Goal: Task Accomplishment & Management: Use online tool/utility

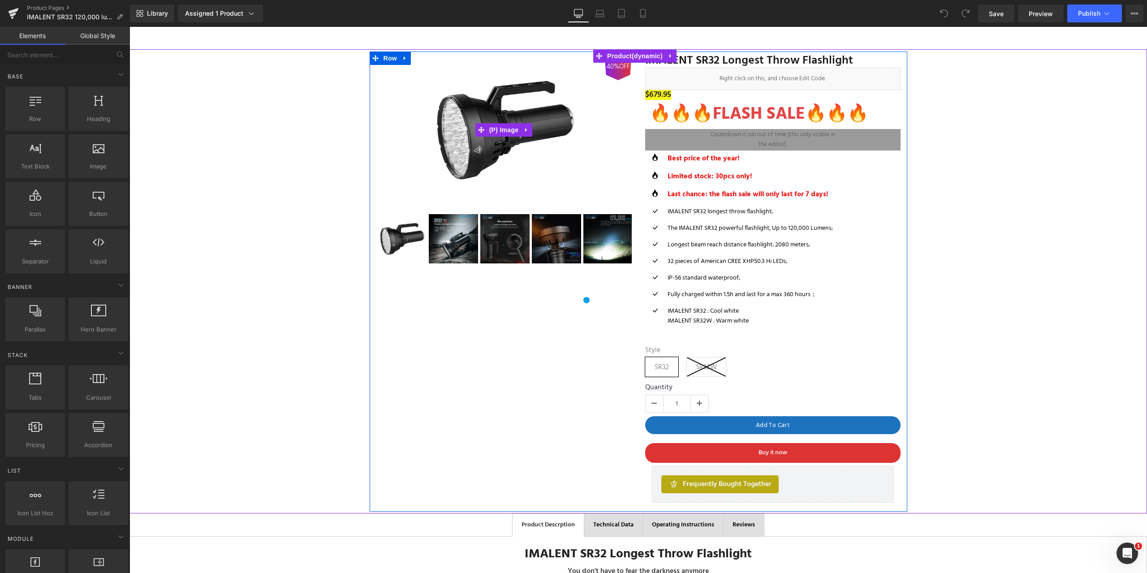
click at [605, 82] on link "40%OFF" at bounding box center [503, 129] width 255 height 153
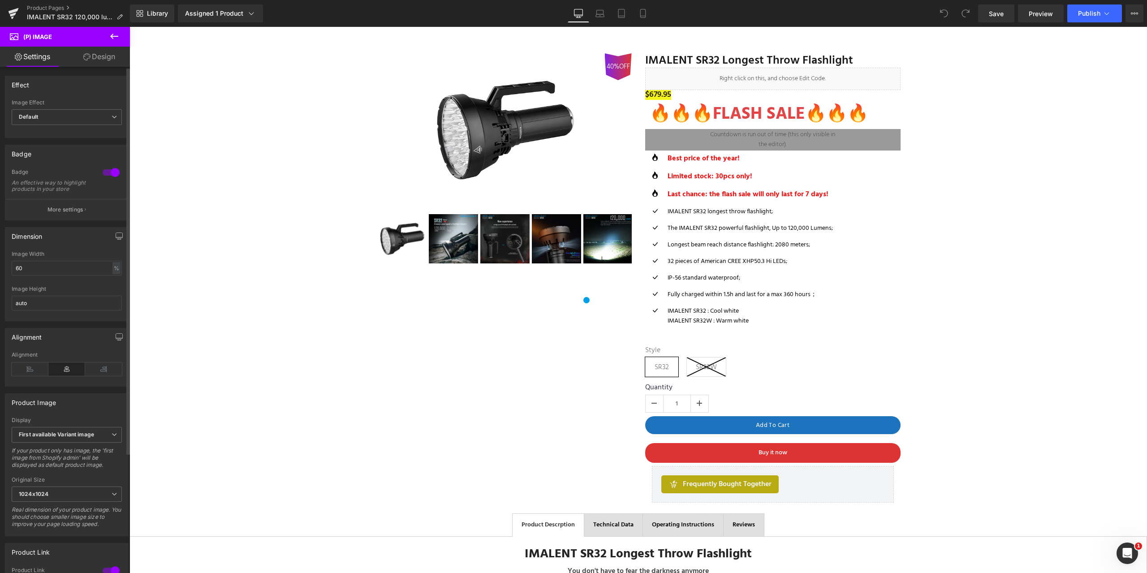
click at [101, 174] on div at bounding box center [111, 172] width 22 height 14
drag, startPoint x: 994, startPoint y: 12, endPoint x: 598, endPoint y: 105, distance: 407.4
click at [994, 12] on span "Save" at bounding box center [996, 13] width 15 height 9
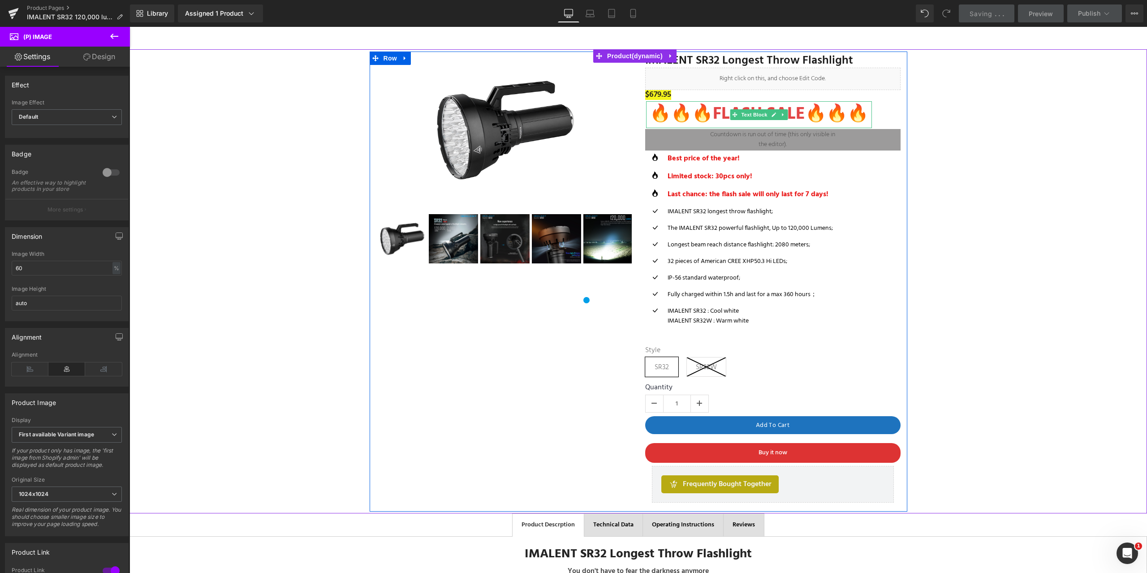
click at [662, 114] on p "🔥🔥🔥FLASH SALE🔥🔥🔥" at bounding box center [759, 114] width 226 height 27
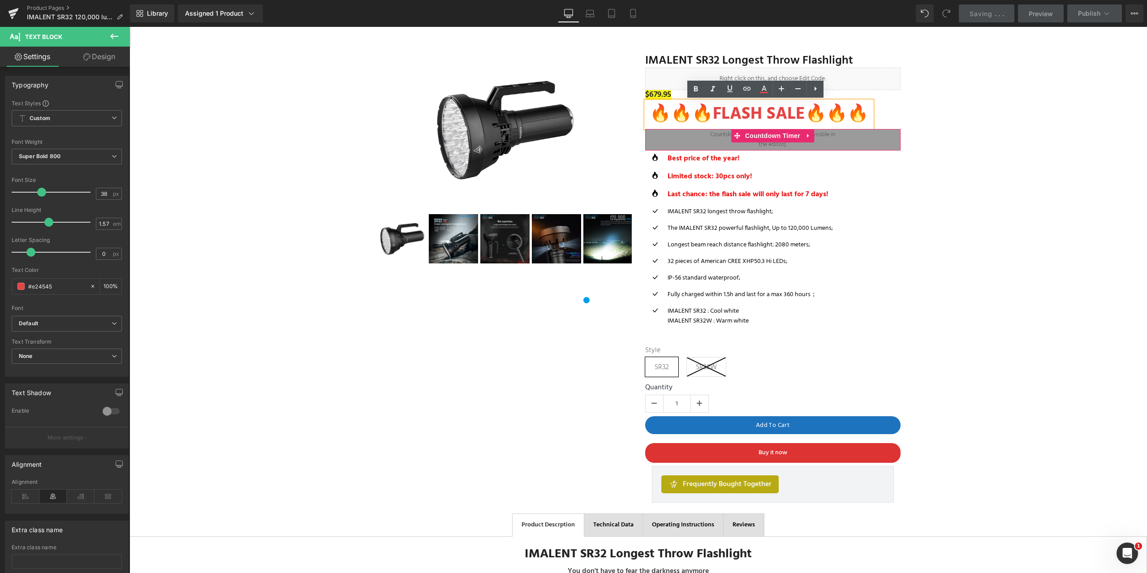
click at [828, 142] on div "00 Days 00 Hours 00 Minutes 00 Seconds" at bounding box center [772, 140] width 255 height 22
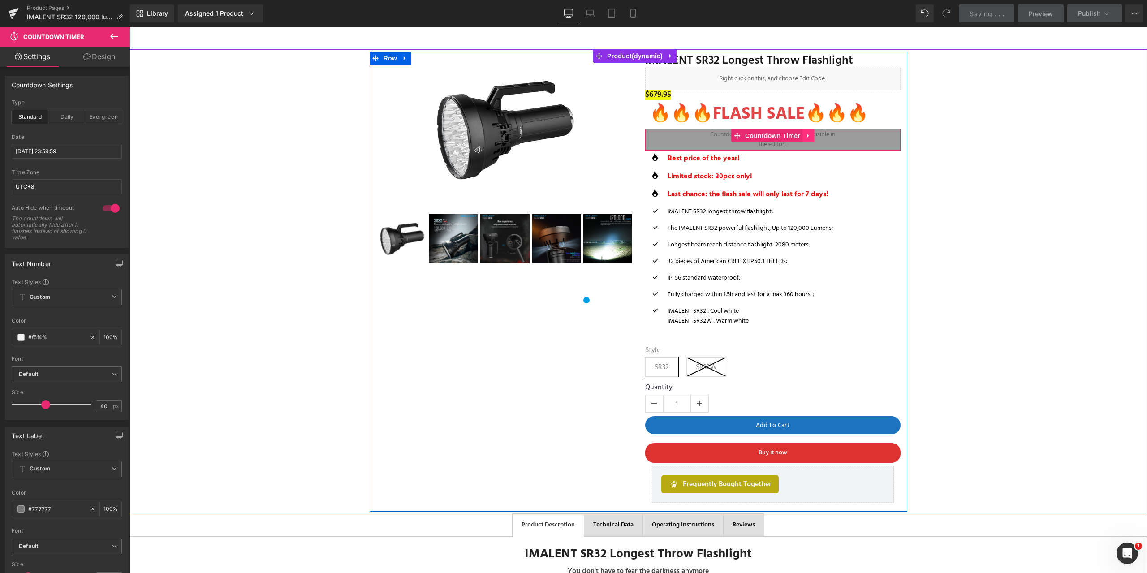
click at [807, 134] on icon at bounding box center [808, 135] width 6 height 7
click at [811, 136] on icon at bounding box center [814, 136] width 6 height 6
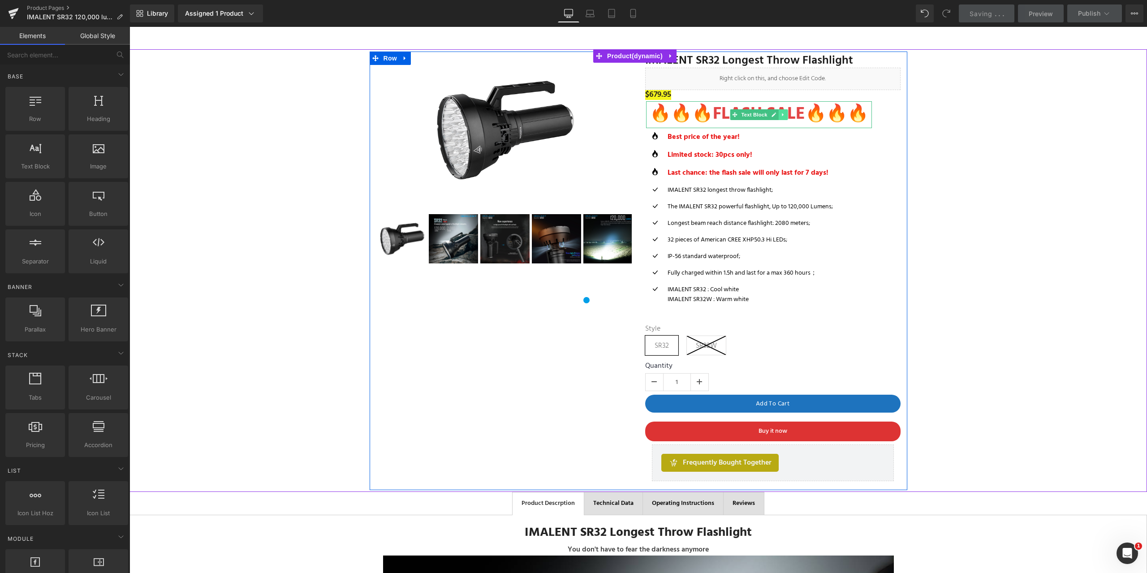
click at [779, 118] on link at bounding box center [782, 114] width 9 height 11
click at [129, 27] on link at bounding box center [129, 27] width 0 height 0
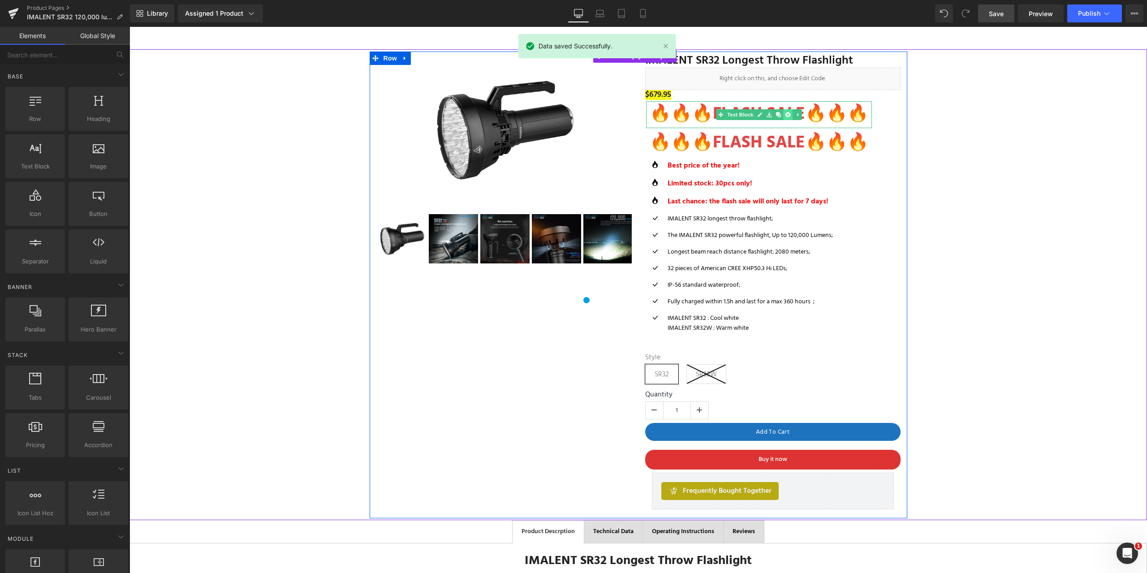
click at [785, 114] on icon at bounding box center [787, 114] width 5 height 5
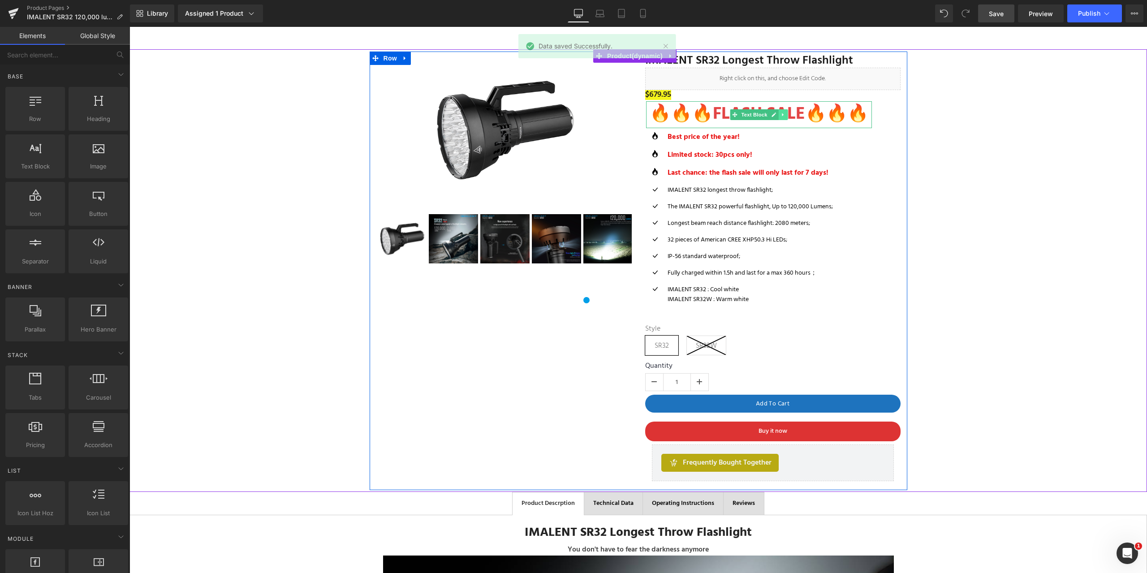
click at [782, 115] on icon at bounding box center [782, 114] width 1 height 3
click at [785, 112] on icon at bounding box center [787, 114] width 5 height 5
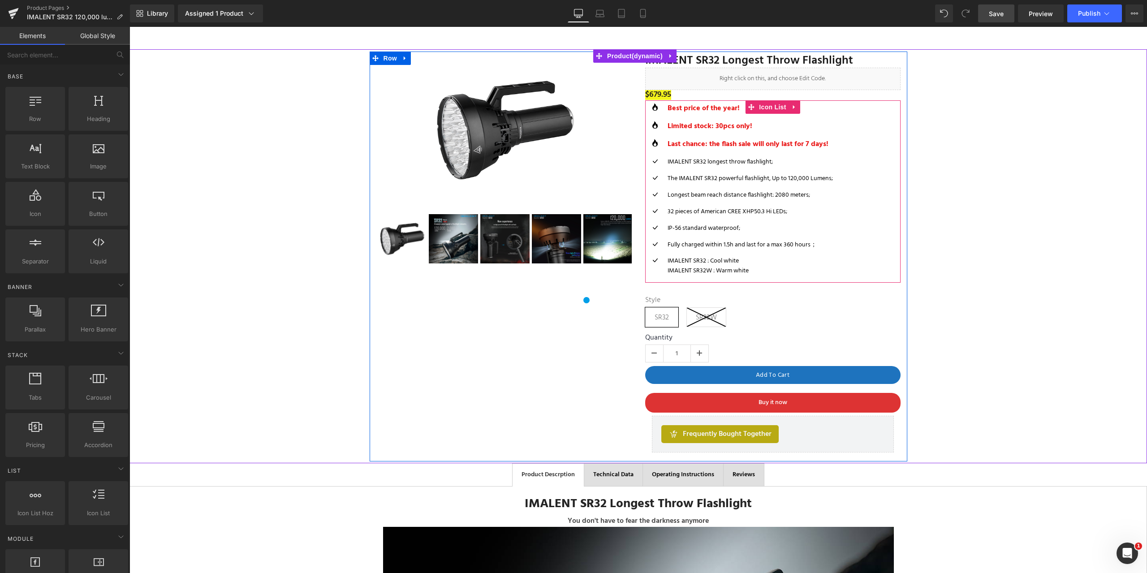
click at [862, 155] on div "Icon Best price of the year! Text Block Icon Limited stock: 30pcs only! Text Bl…" at bounding box center [772, 193] width 255 height 180
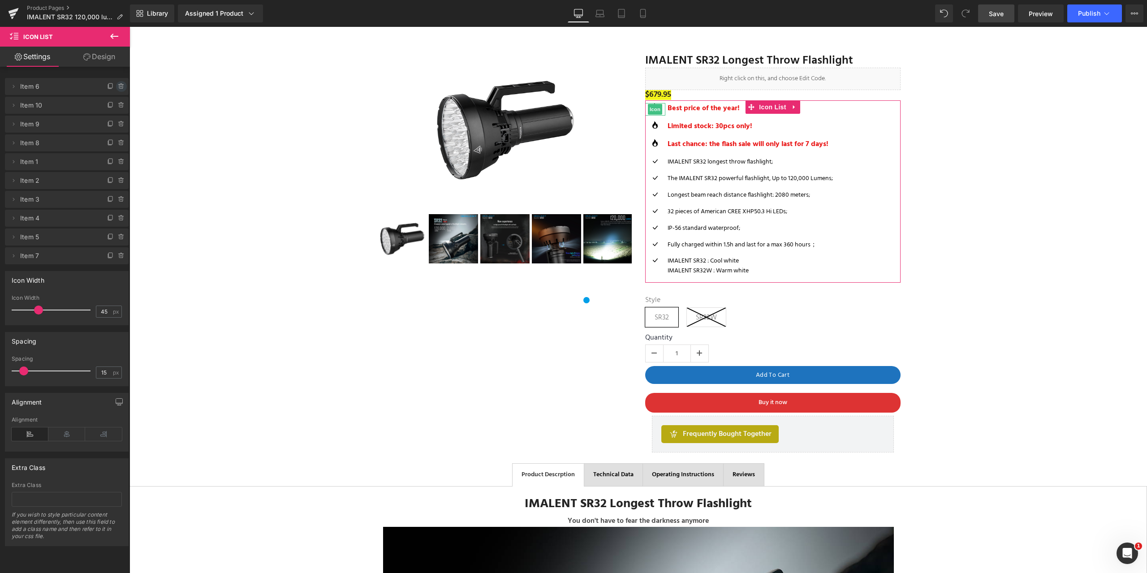
click at [118, 87] on icon at bounding box center [121, 86] width 7 height 7
click at [104, 86] on button "Delete" at bounding box center [112, 87] width 28 height 12
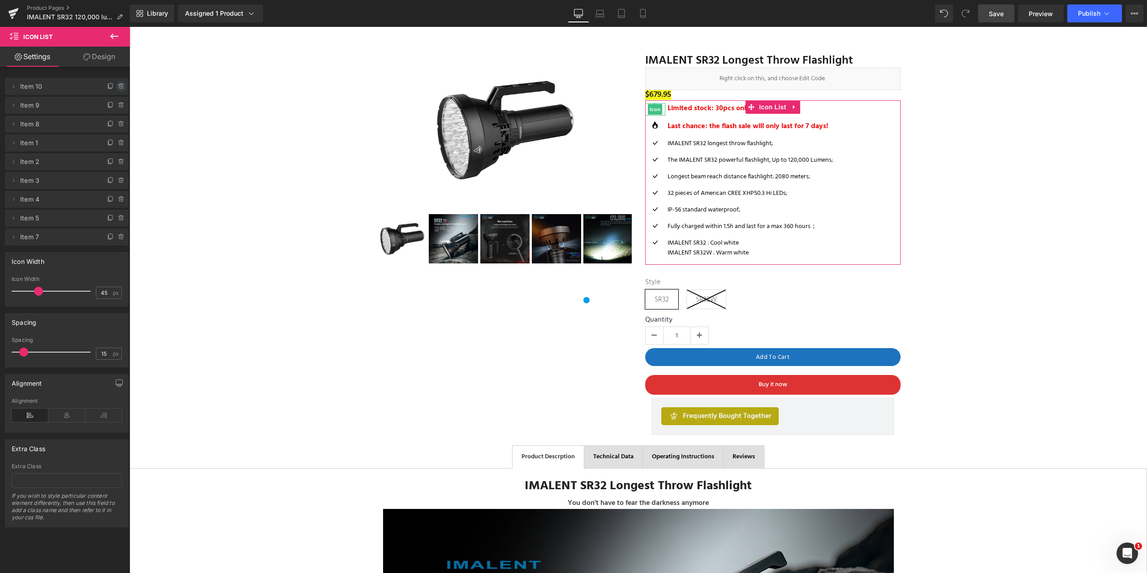
click at [118, 86] on icon at bounding box center [121, 86] width 7 height 7
click at [111, 87] on button "Delete" at bounding box center [112, 87] width 28 height 12
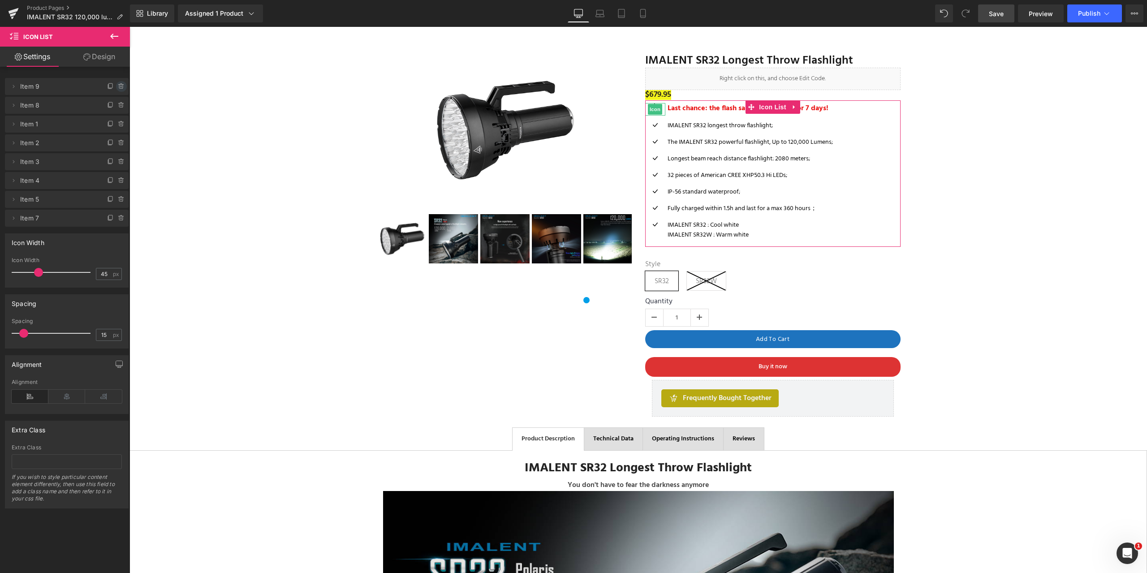
click at [119, 87] on icon at bounding box center [121, 87] width 4 height 4
click at [108, 87] on button "Delete" at bounding box center [112, 87] width 28 height 12
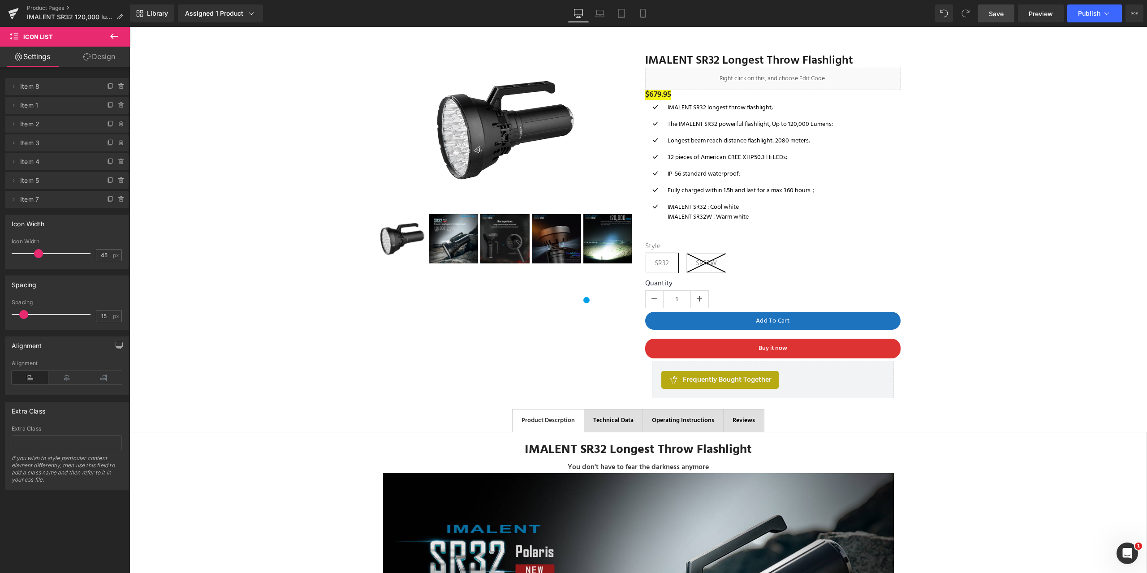
click at [1001, 12] on span "Save" at bounding box center [996, 13] width 15 height 9
click at [1107, 13] on icon at bounding box center [1106, 13] width 9 height 9
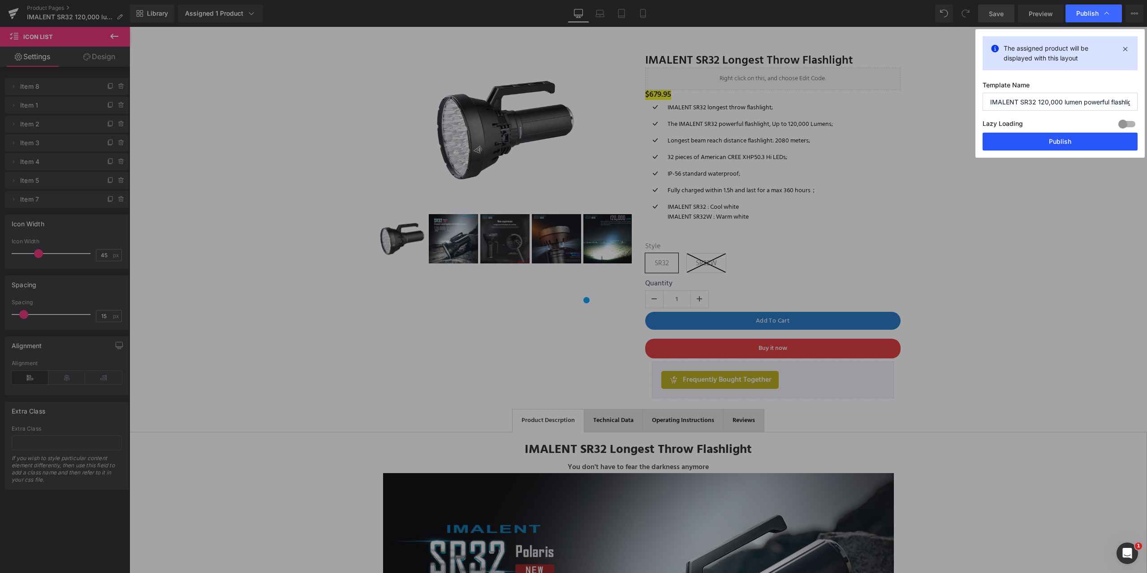
click at [1050, 138] on button "Publish" at bounding box center [1060, 142] width 155 height 18
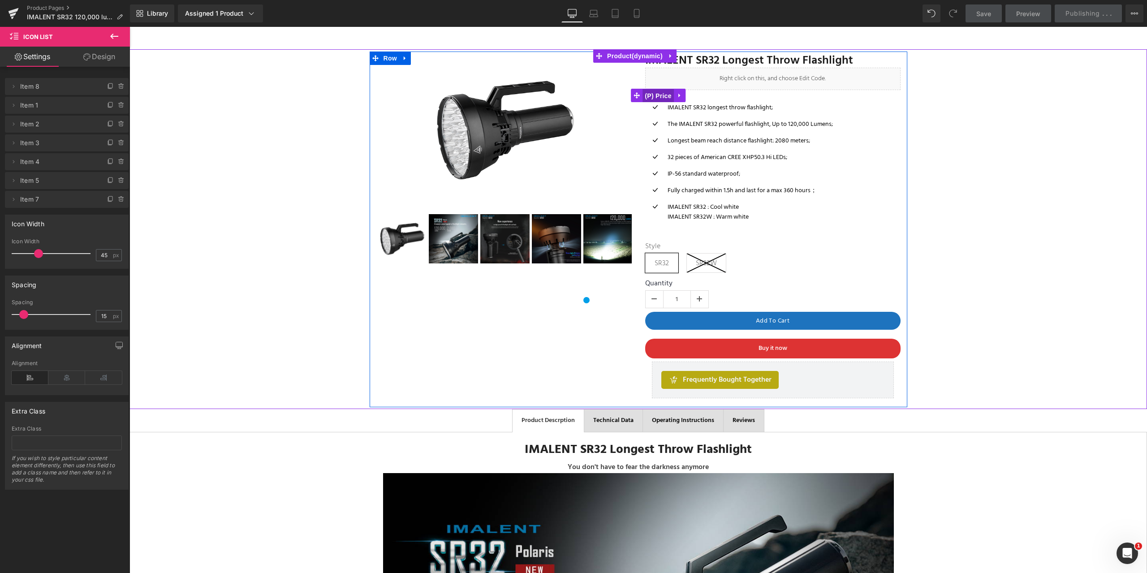
click at [653, 92] on span "(P) Price" at bounding box center [658, 95] width 31 height 13
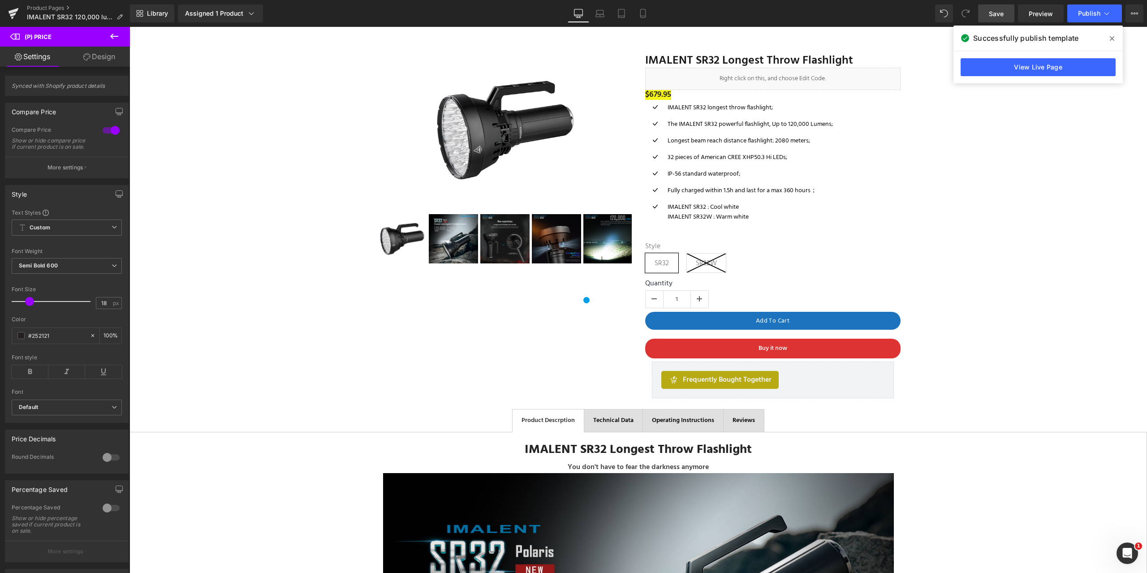
click at [101, 58] on link "Design" at bounding box center [99, 57] width 65 height 20
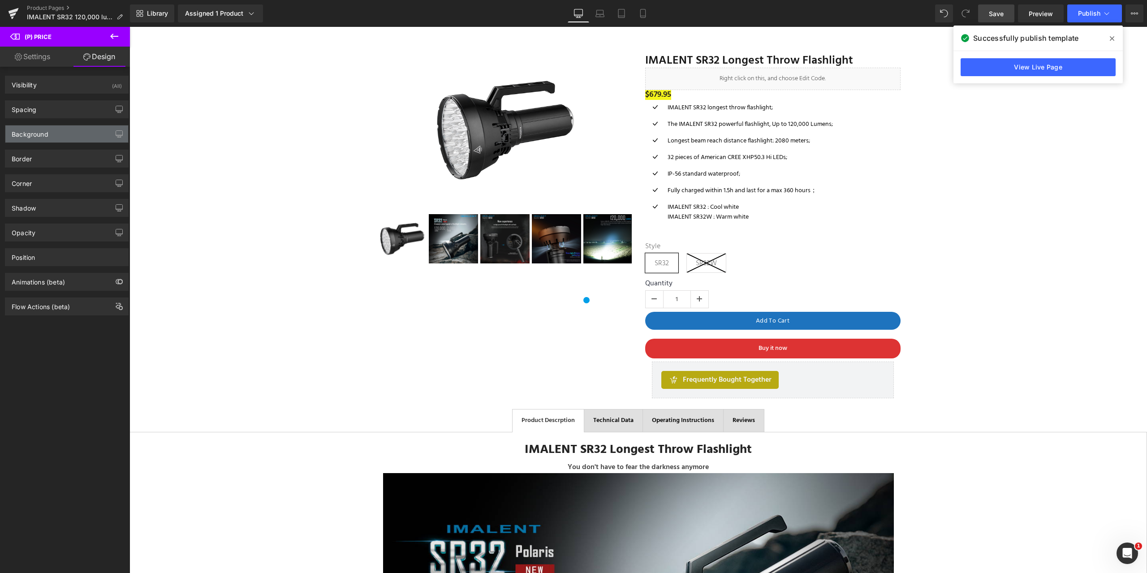
click at [51, 139] on div "Background" at bounding box center [66, 133] width 123 height 17
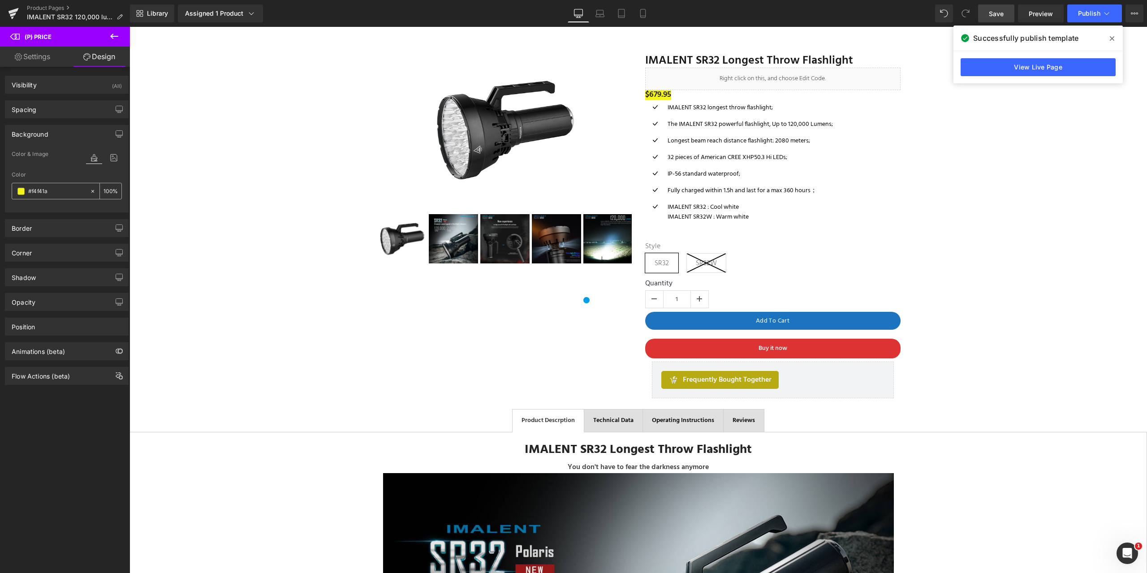
click at [18, 193] on span at bounding box center [20, 191] width 7 height 7
click at [90, 192] on icon at bounding box center [93, 191] width 6 height 6
click at [62, 192] on input "#f4f41a" at bounding box center [56, 191] width 57 height 10
click at [1001, 12] on span "Save" at bounding box center [996, 13] width 15 height 9
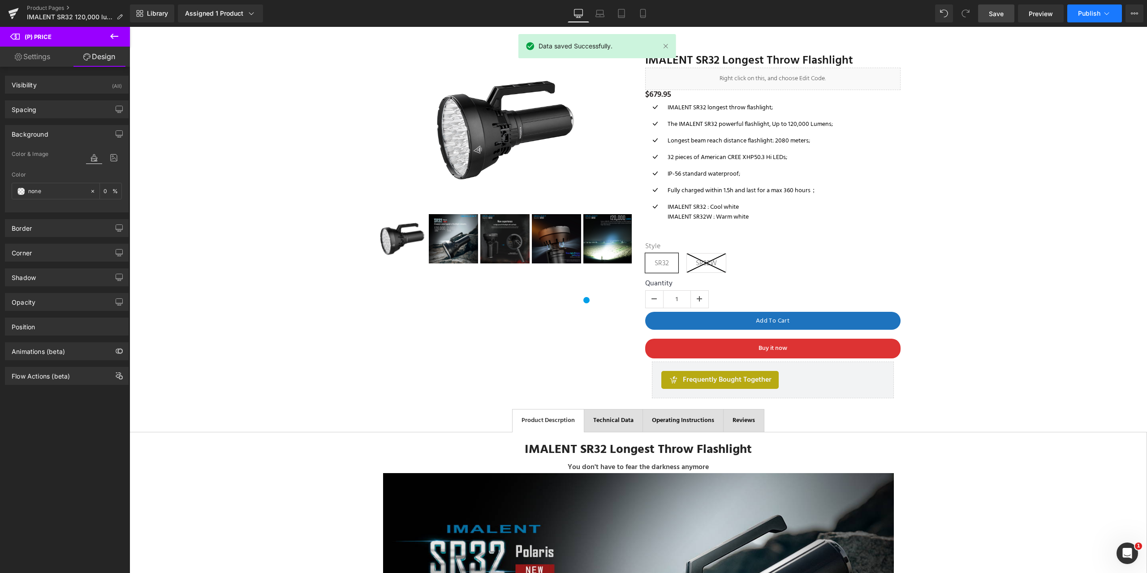
click at [1096, 11] on span "Publish" at bounding box center [1089, 13] width 22 height 7
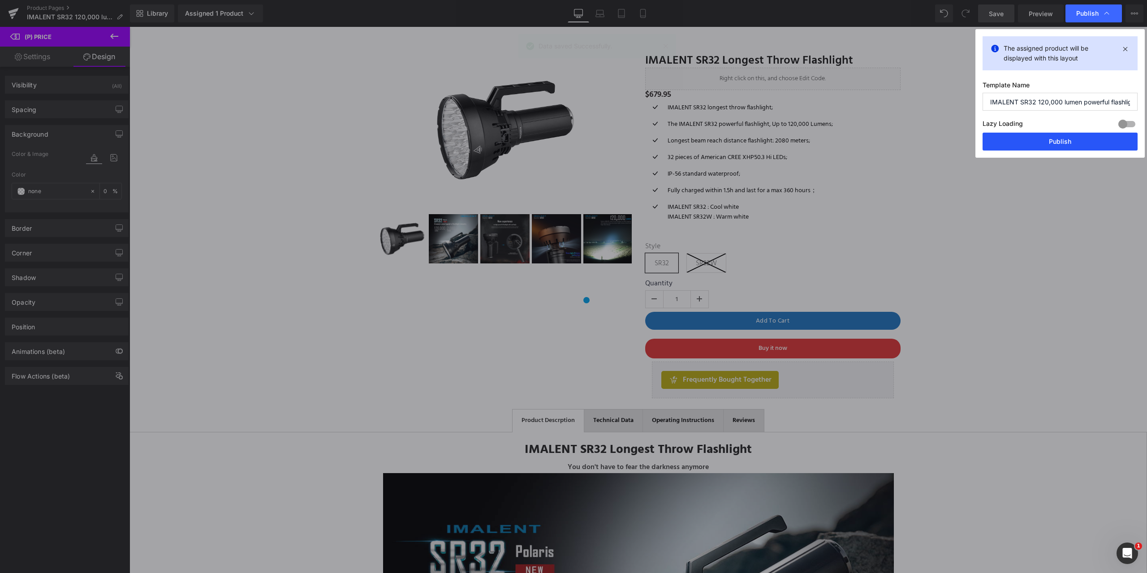
click at [1053, 140] on button "Publish" at bounding box center [1060, 142] width 155 height 18
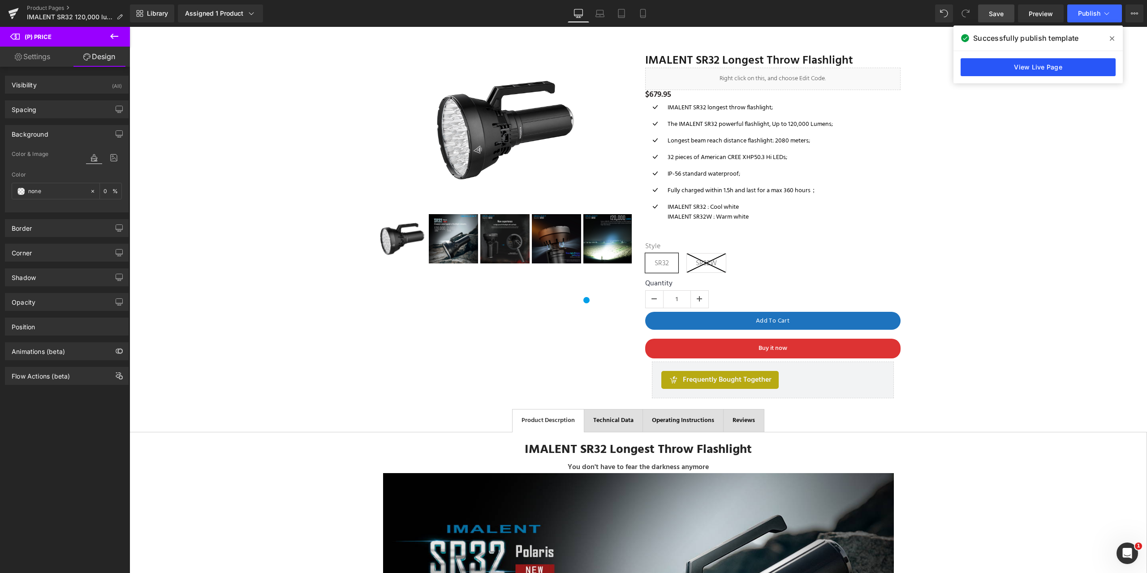
click at [1064, 65] on link "View Live Page" at bounding box center [1038, 67] width 155 height 18
click at [48, 8] on link "Product Pages" at bounding box center [78, 7] width 103 height 7
